Goal: Information Seeking & Learning: Check status

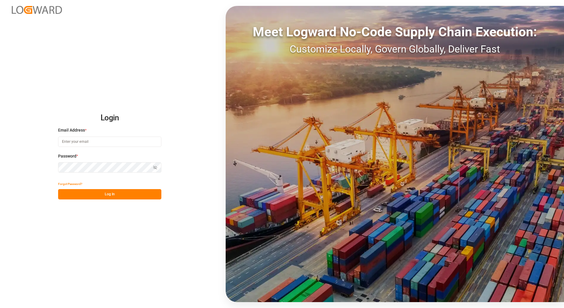
click at [125, 141] on input at bounding box center [109, 142] width 103 height 10
type input "marion.otto@melitta.de"
click at [154, 168] on icon "button" at bounding box center [155, 168] width 4 height 4
click at [113, 190] on button "Log In" at bounding box center [109, 194] width 103 height 10
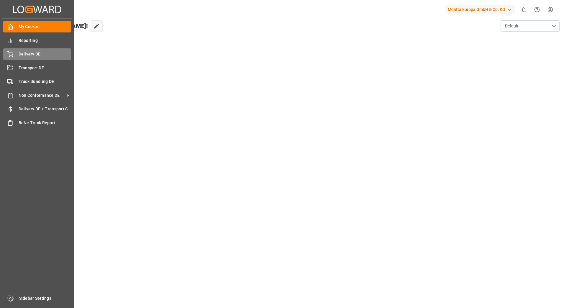
click at [14, 50] on div "Delivery DE Delivery DE" at bounding box center [37, 54] width 68 height 12
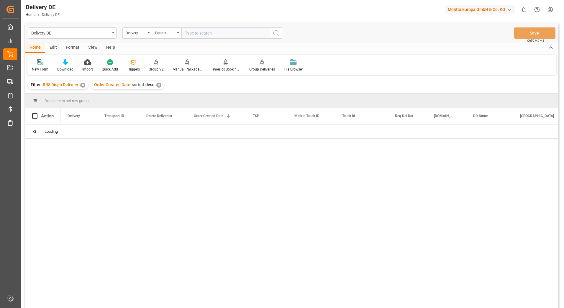
click at [198, 34] on input "text" at bounding box center [226, 32] width 89 height 11
type input "92561495"
click at [222, 86] on div "✕" at bounding box center [224, 85] width 5 height 5
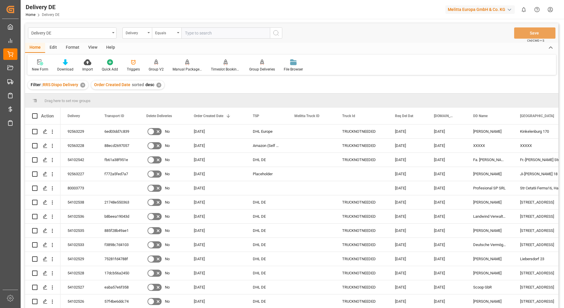
click at [204, 36] on input "text" at bounding box center [226, 32] width 89 height 11
type input "9"
type input "92561495"
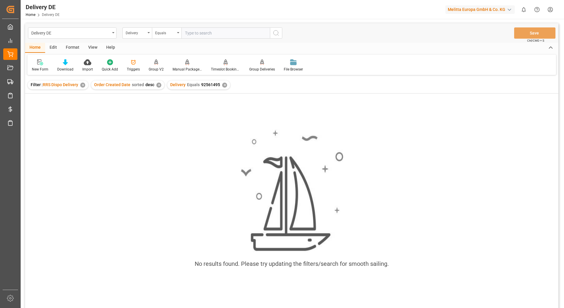
click at [222, 87] on div "✕" at bounding box center [224, 85] width 5 height 5
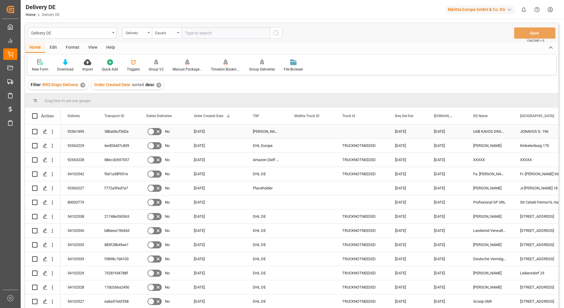
click at [75, 133] on div "92561495" at bounding box center [79, 132] width 37 height 14
click at [113, 128] on div "58ba06cf5d2e" at bounding box center [118, 132] width 42 height 14
click at [74, 128] on div "92561495" at bounding box center [79, 132] width 37 height 14
click at [121, 129] on div "58ba06cf5d2e" at bounding box center [118, 132] width 42 height 14
